Goal: Register for event/course

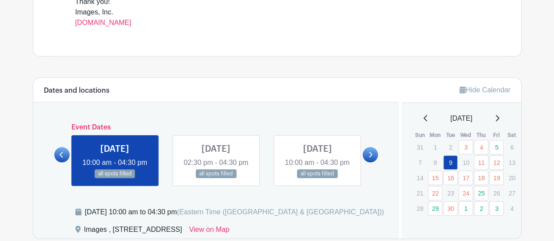
scroll to position [438, 0]
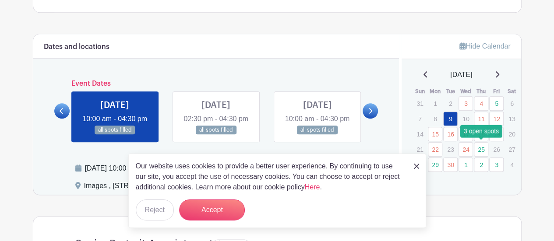
click at [476, 148] on link "25" at bounding box center [481, 149] width 14 height 14
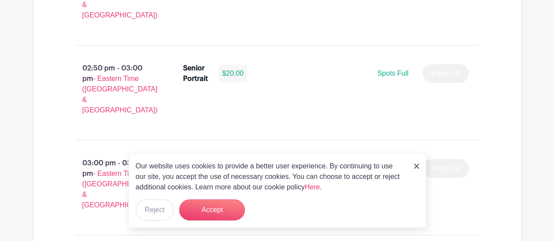
scroll to position [1707, 0]
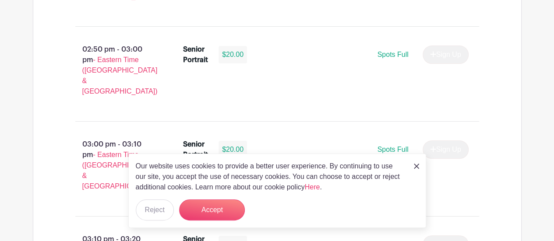
drag, startPoint x: 75, startPoint y: 126, endPoint x: 169, endPoint y: 126, distance: 93.7
click at [209, 210] on button "Accept" at bounding box center [212, 210] width 66 height 21
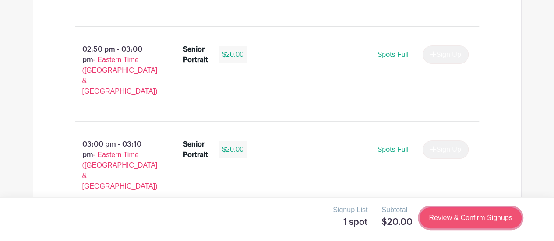
click at [448, 220] on link "Review & Confirm Signups" at bounding box center [470, 217] width 102 height 21
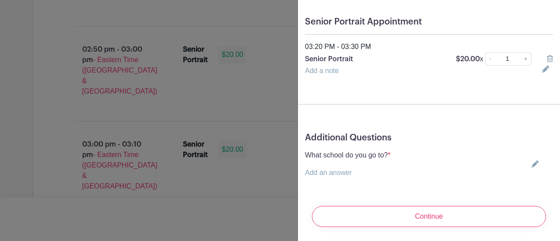
scroll to position [73, 0]
click at [365, 158] on div "What school do you go to? * Add an answer Choose your answer [GEOGRAPHIC_DATA] …" at bounding box center [348, 164] width 86 height 28
click at [366, 168] on p "Add an answer" at bounding box center [348, 173] width 86 height 11
click at [402, 151] on div "What school do you go to? * Add an answer Choose your answer [GEOGRAPHIC_DATA] …" at bounding box center [429, 164] width 248 height 28
click at [533, 155] on div "What school do you go to? * Add an answer Choose your answer [GEOGRAPHIC_DATA] …" at bounding box center [429, 164] width 248 height 28
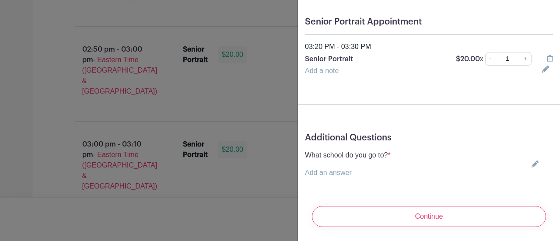
click at [532, 161] on icon at bounding box center [535, 164] width 7 height 7
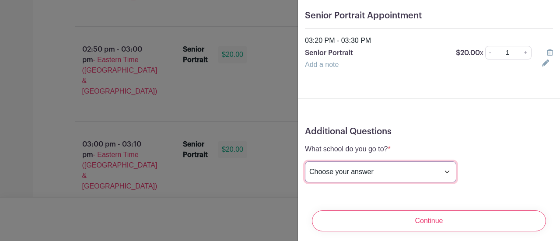
drag, startPoint x: 381, startPoint y: 164, endPoint x: 381, endPoint y: 169, distance: 4.8
click at [381, 169] on select "Choose your answer [GEOGRAPHIC_DATA] High [PERSON_NAME] High [PERSON_NAME] High…" at bounding box center [380, 172] width 151 height 21
select select "3950"
click at [305, 162] on select "Choose your answer [GEOGRAPHIC_DATA] High [PERSON_NAME] High [PERSON_NAME] High…" at bounding box center [380, 172] width 151 height 21
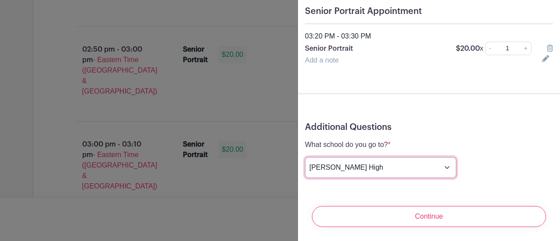
scroll to position [83, 0]
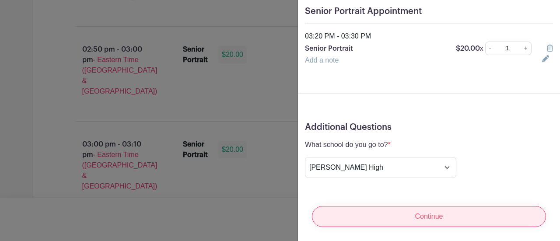
click at [421, 211] on input "Continue" at bounding box center [429, 216] width 234 height 21
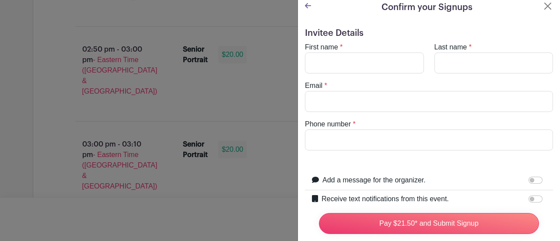
scroll to position [0, 0]
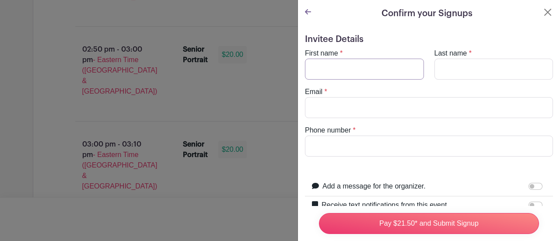
click at [376, 78] on input "First name" at bounding box center [364, 69] width 119 height 21
type input "Nathaly"
click at [453, 65] on input "Last name" at bounding box center [494, 69] width 119 height 21
type input "[PERSON_NAME] [PERSON_NAME]"
click at [404, 90] on div "Email *" at bounding box center [429, 103] width 259 height 32
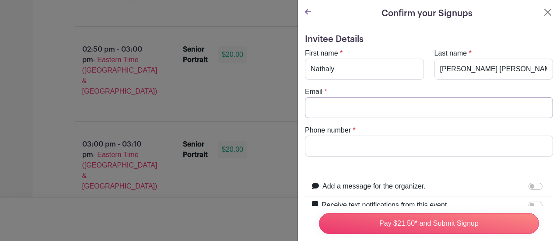
click at [407, 101] on input "Email" at bounding box center [429, 107] width 248 height 21
type input "[EMAIL_ADDRESS][DOMAIN_NAME]"
click at [410, 148] on input "Phone number" at bounding box center [429, 146] width 248 height 21
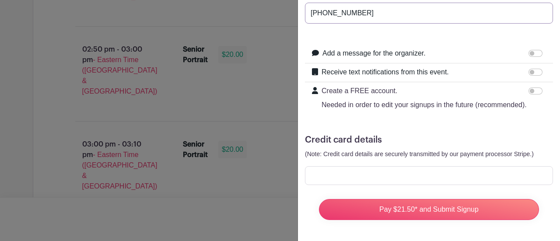
scroll to position [148, 0]
type input "[PHONE_NUMBER]"
click at [417, 166] on div at bounding box center [429, 175] width 248 height 19
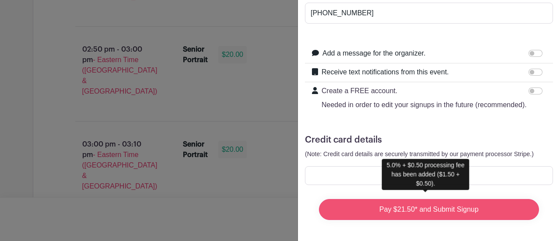
click at [461, 203] on input "Pay $21.50* and Submit Signup" at bounding box center [429, 209] width 220 height 21
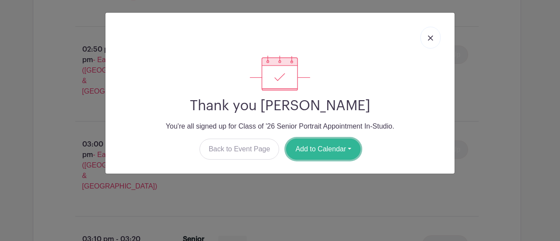
click at [327, 147] on button "Add to Calendar" at bounding box center [323, 149] width 74 height 21
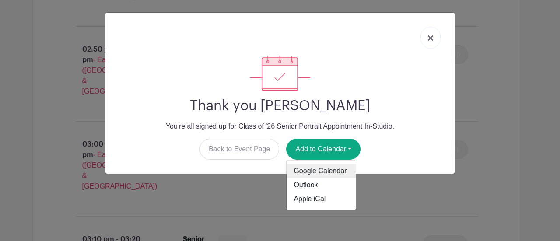
click at [330, 176] on link "Google Calendar" at bounding box center [321, 172] width 69 height 14
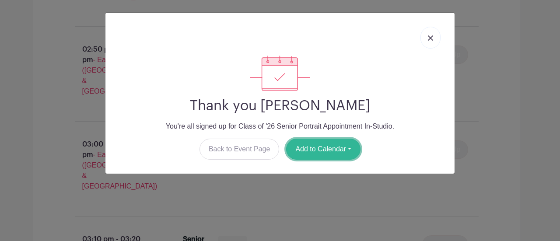
click at [341, 147] on button "Add to Calendar" at bounding box center [323, 149] width 74 height 21
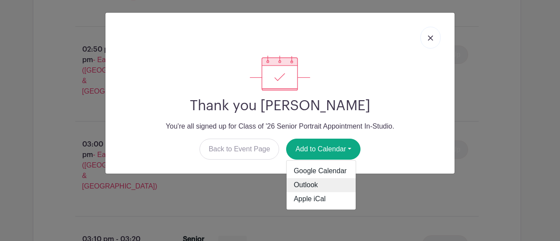
click at [327, 182] on link "Outlook" at bounding box center [321, 186] width 69 height 14
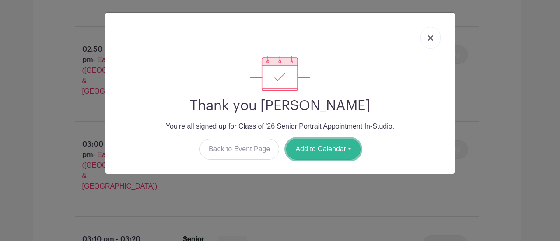
click at [318, 151] on button "Add to Calendar" at bounding box center [323, 149] width 74 height 21
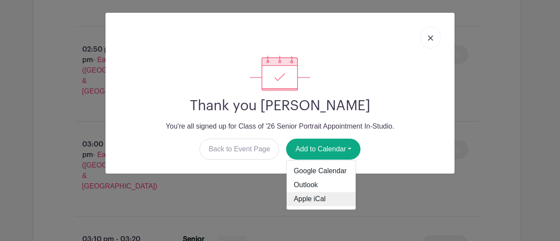
click at [310, 195] on link "Apple iCal" at bounding box center [321, 200] width 69 height 14
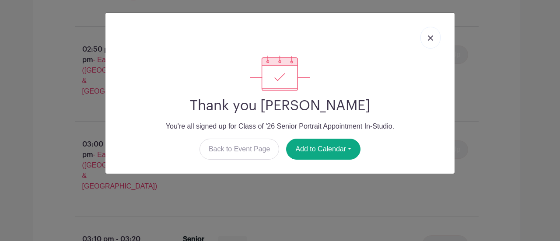
click at [439, 35] on link at bounding box center [431, 38] width 20 height 22
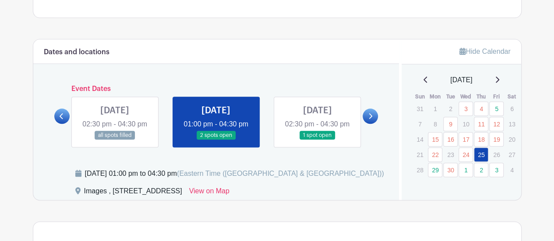
scroll to position [481, 0]
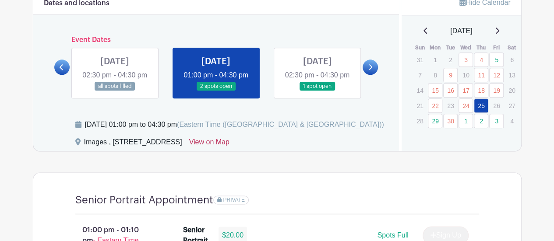
click at [229, 151] on link "View on Map" at bounding box center [209, 144] width 40 height 14
